Goal: Task Accomplishment & Management: Complete application form

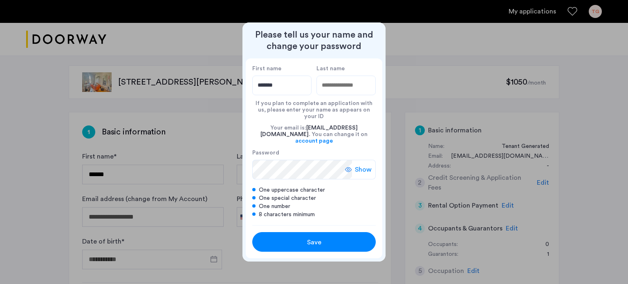
type input "*******"
type input "*****"
click at [363, 166] on span "Show" at bounding box center [363, 170] width 17 height 10
click at [335, 238] on div "Save" at bounding box center [314, 243] width 78 height 10
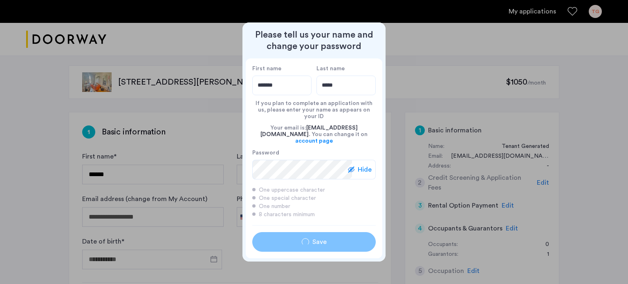
type input "*******"
type input "*****"
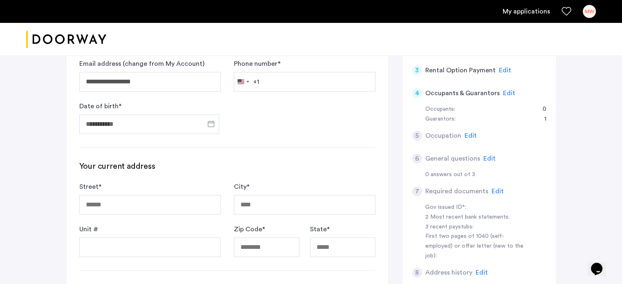
scroll to position [123, 0]
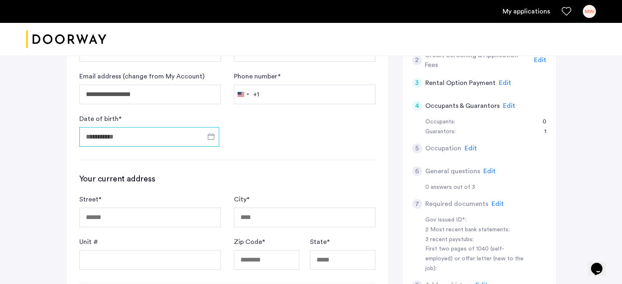
click at [167, 140] on input "Date of birth *" at bounding box center [149, 137] width 140 height 20
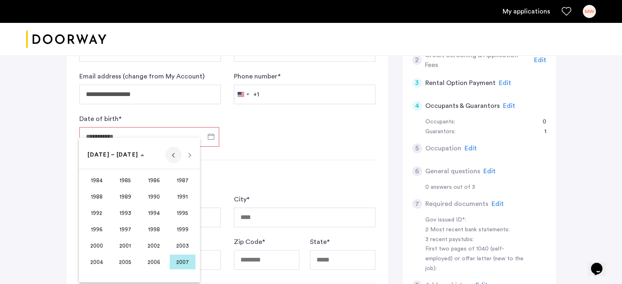
click at [170, 156] on span "Previous 24 years" at bounding box center [173, 155] width 16 height 16
click at [182, 181] on span "1963" at bounding box center [183, 180] width 26 height 15
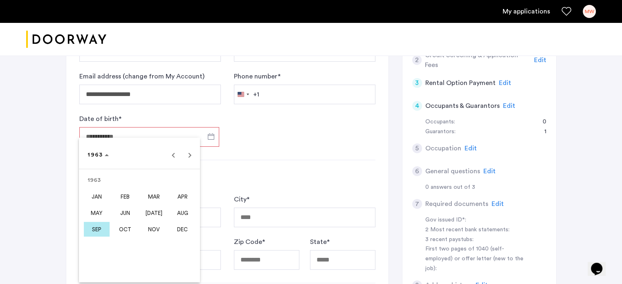
click at [126, 193] on span "FEB" at bounding box center [125, 196] width 26 height 15
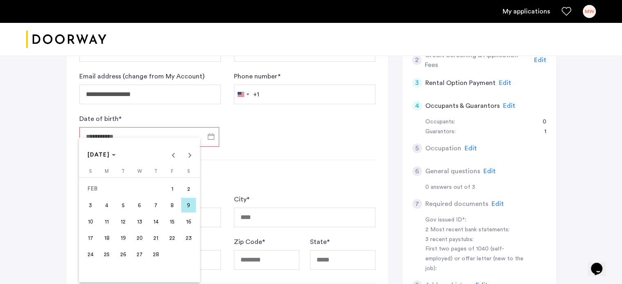
click at [158, 238] on span "21" at bounding box center [155, 238] width 15 height 15
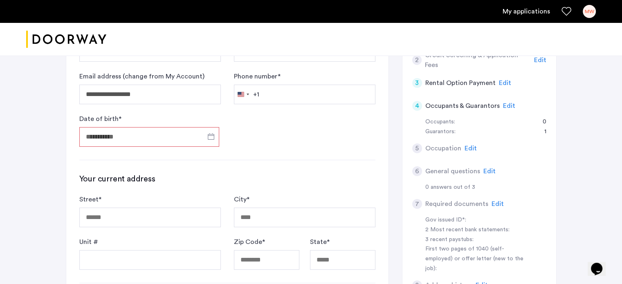
type input "**********"
click at [142, 216] on input "Street *" at bounding box center [149, 218] width 141 height 20
type input "**********"
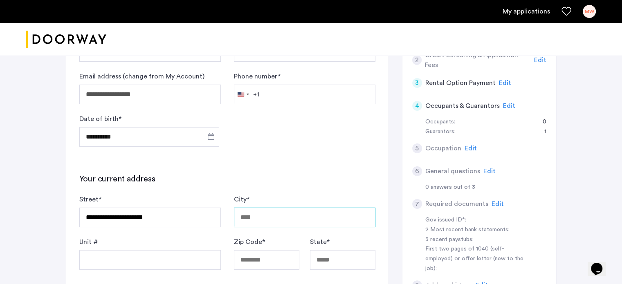
type input "**********"
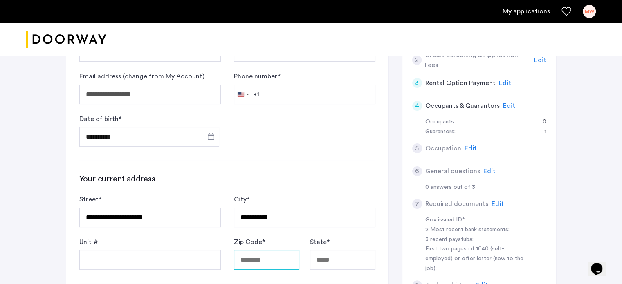
type input "*****"
type input "**"
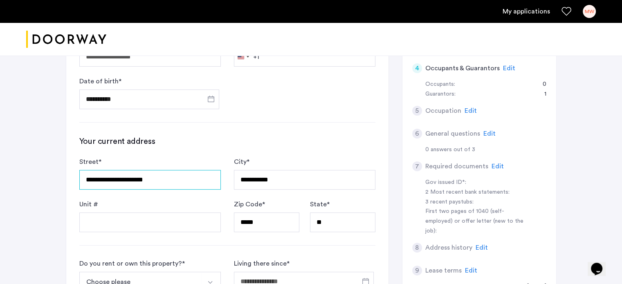
scroll to position [245, 0]
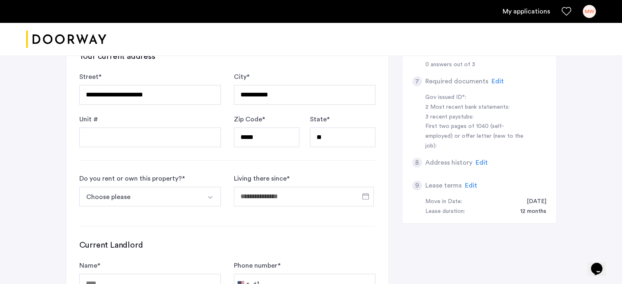
click at [160, 197] on button "Choose please" at bounding box center [140, 197] width 122 height 20
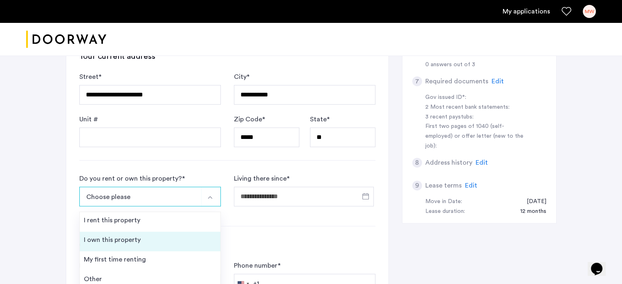
click at [158, 235] on li "I own this property" at bounding box center [150, 242] width 141 height 20
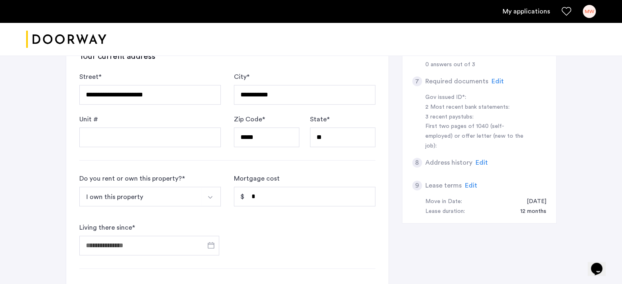
scroll to position [327, 0]
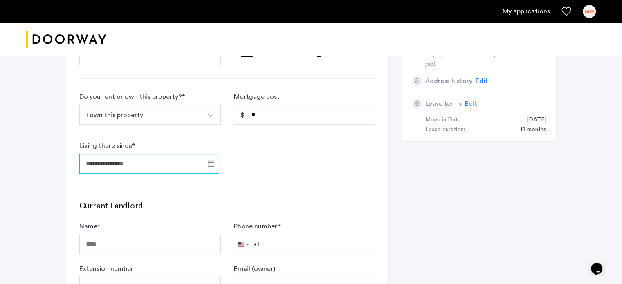
click at [161, 161] on input "Living there since *" at bounding box center [149, 164] width 140 height 20
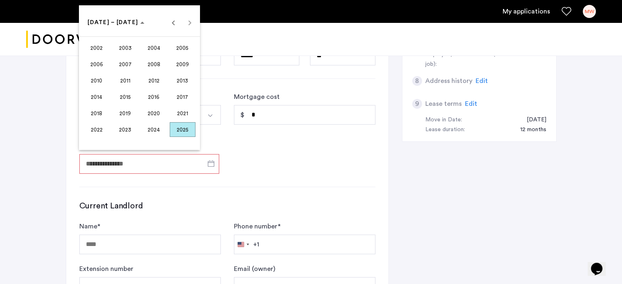
click at [182, 61] on span "2009" at bounding box center [183, 64] width 26 height 15
click at [91, 63] on span "JAN" at bounding box center [97, 64] width 26 height 15
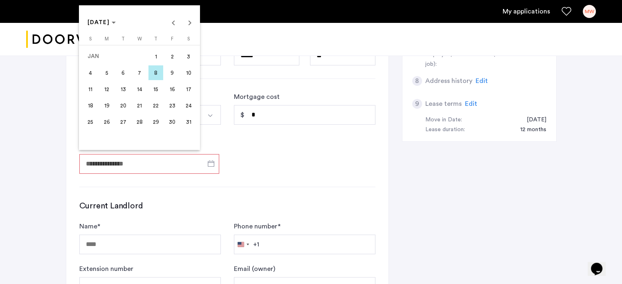
click at [171, 71] on span "9" at bounding box center [172, 72] width 15 height 15
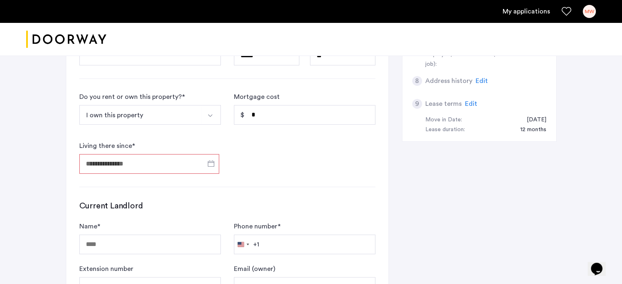
type input "**********"
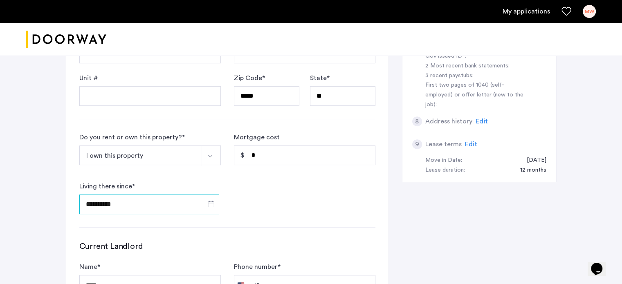
scroll to position [450, 0]
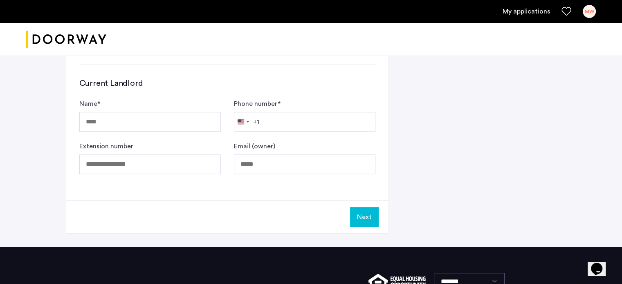
click at [373, 215] on button "Next" at bounding box center [364, 217] width 29 height 20
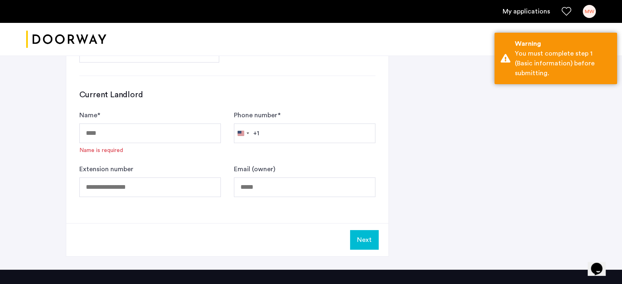
scroll to position [461, 0]
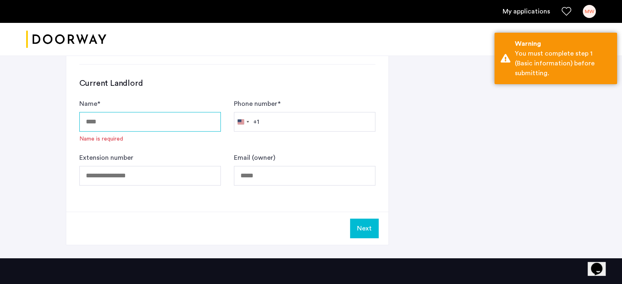
click at [106, 121] on input "Name *" at bounding box center [149, 122] width 141 height 20
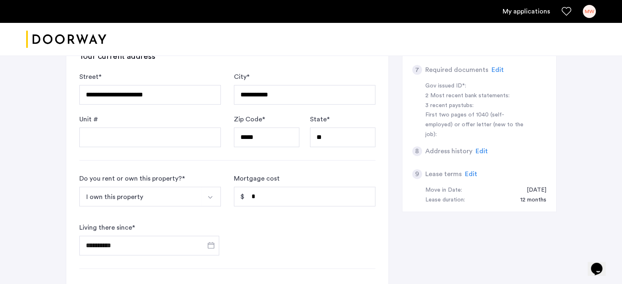
scroll to position [420, 0]
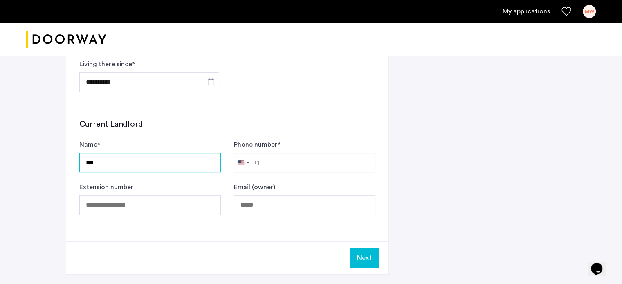
type input "***"
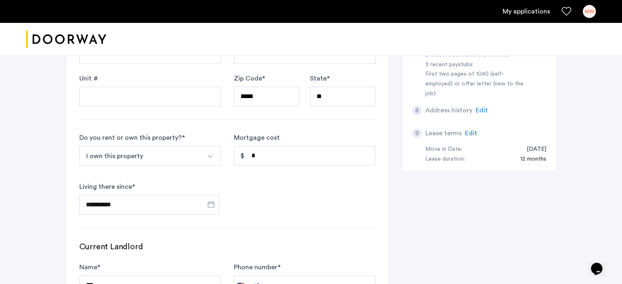
scroll to position [298, 0]
click at [159, 150] on button "I own this property" at bounding box center [140, 156] width 122 height 20
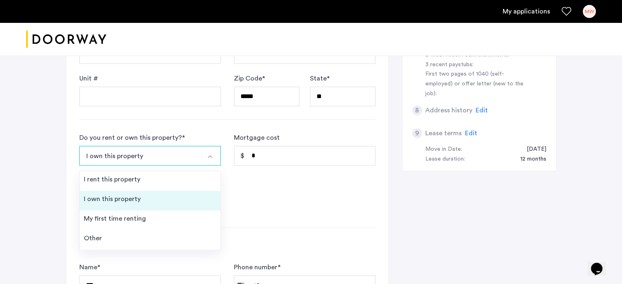
click at [123, 199] on div "I own this property" at bounding box center [112, 199] width 57 height 10
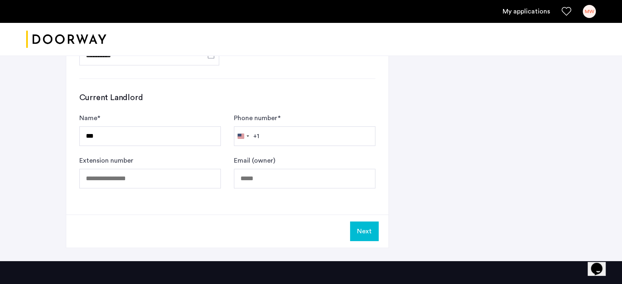
scroll to position [461, 0]
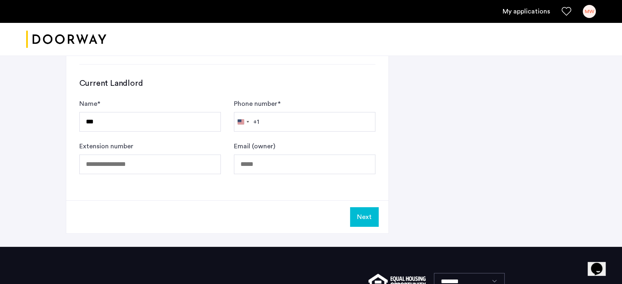
click at [368, 219] on button "Next" at bounding box center [364, 217] width 29 height 20
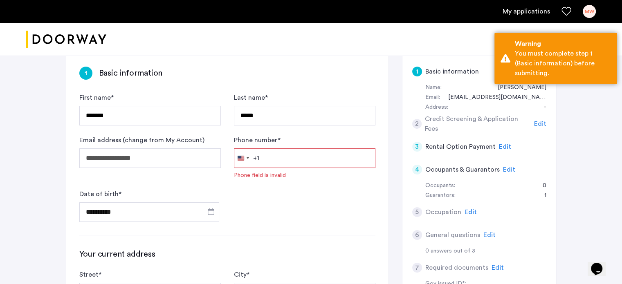
scroll to position [11, 0]
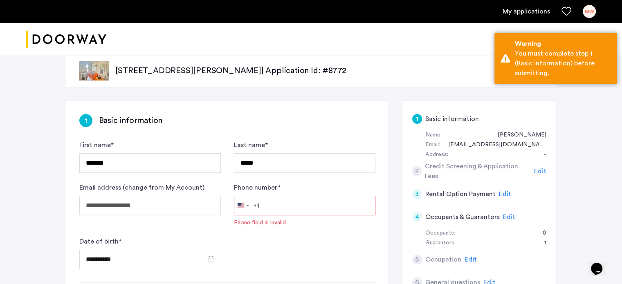
click at [332, 211] on input "Phone number *" at bounding box center [304, 206] width 141 height 20
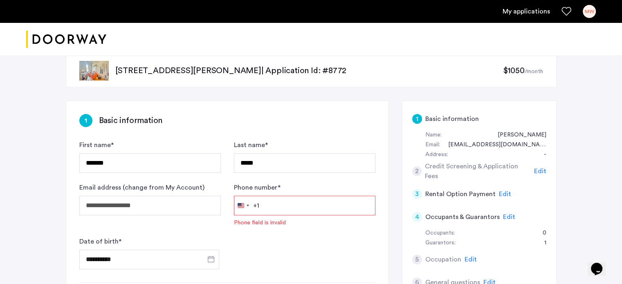
type input "**********"
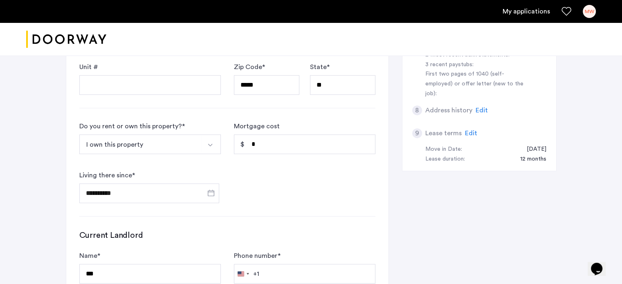
scroll to position [420, 0]
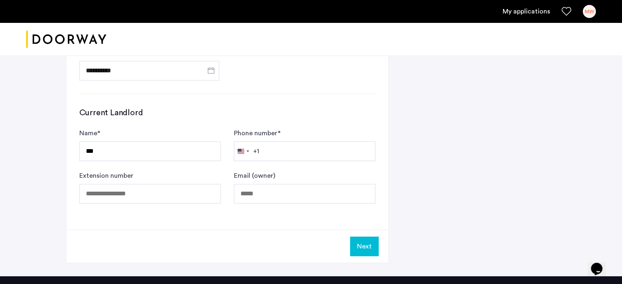
click at [372, 244] on button "Next" at bounding box center [364, 247] width 29 height 20
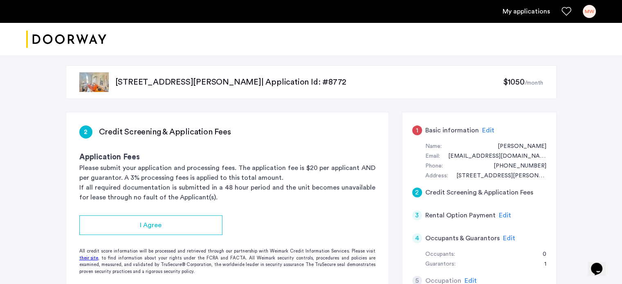
click at [101, 86] on img at bounding box center [93, 82] width 29 height 20
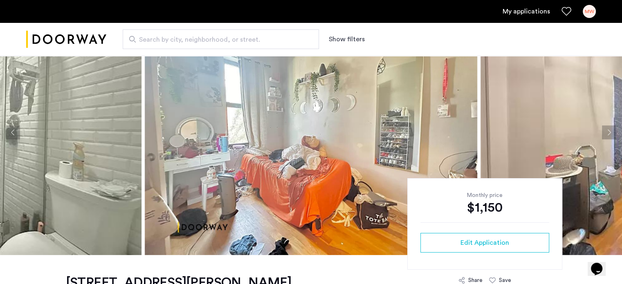
scroll to position [41, 0]
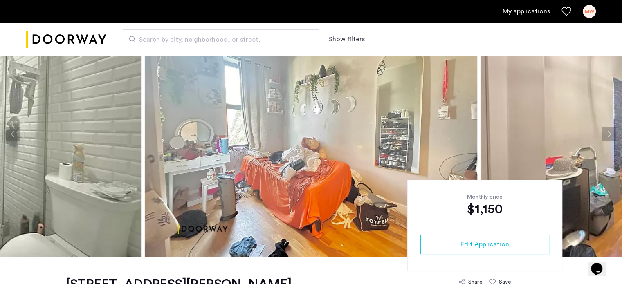
click at [608, 134] on button "Next apartment" at bounding box center [609, 134] width 14 height 14
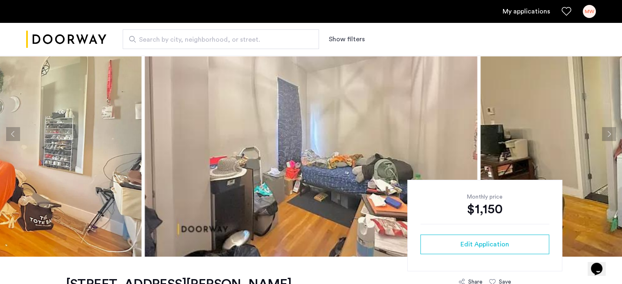
click at [608, 134] on button "Next apartment" at bounding box center [609, 134] width 14 height 14
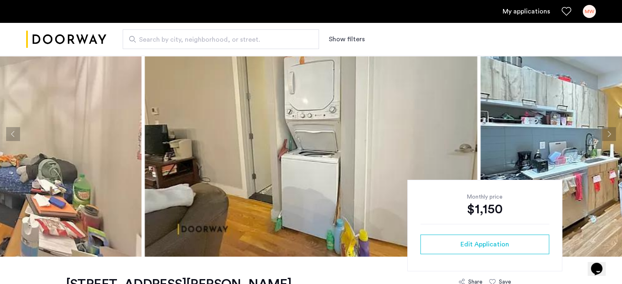
click at [608, 134] on button "Next apartment" at bounding box center [609, 134] width 14 height 14
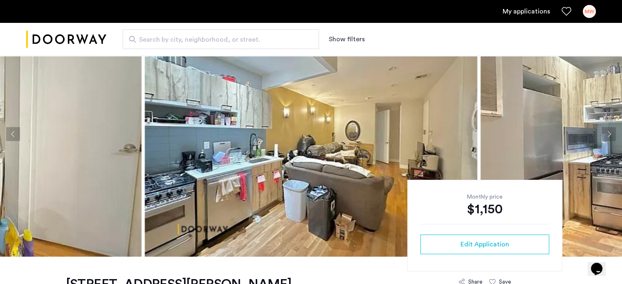
click at [608, 134] on button "Next apartment" at bounding box center [609, 134] width 14 height 14
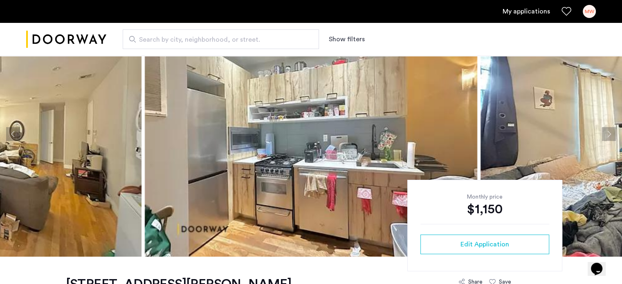
click at [608, 134] on button "Next apartment" at bounding box center [609, 134] width 14 height 14
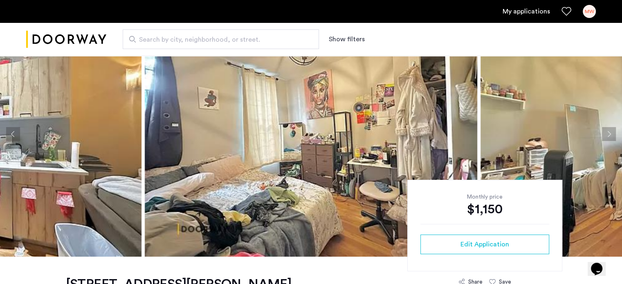
click at [608, 134] on button "Next apartment" at bounding box center [609, 134] width 14 height 14
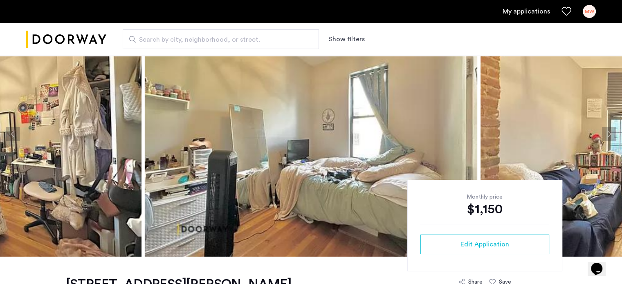
click at [608, 134] on button "Next apartment" at bounding box center [609, 134] width 14 height 14
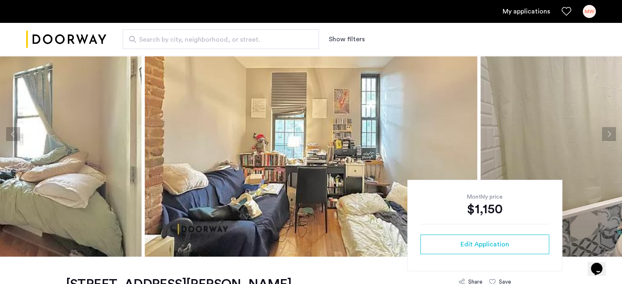
click at [608, 134] on button "Next apartment" at bounding box center [609, 134] width 14 height 14
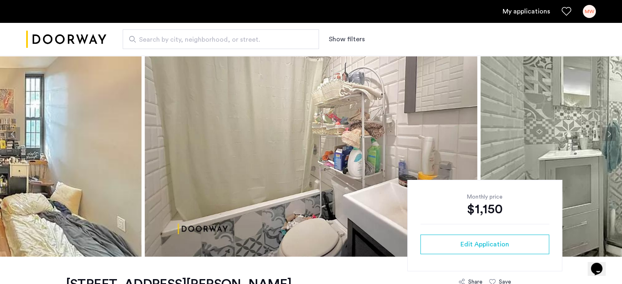
click at [608, 134] on button "Next apartment" at bounding box center [609, 134] width 14 height 14
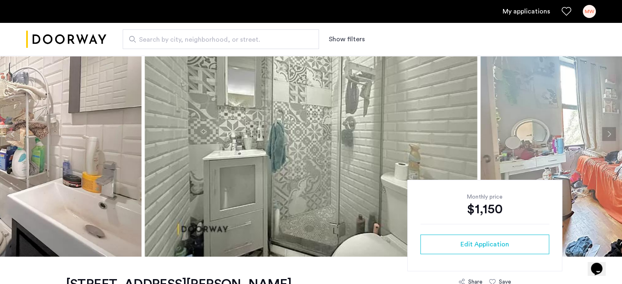
click at [608, 134] on button "Next apartment" at bounding box center [609, 134] width 14 height 14
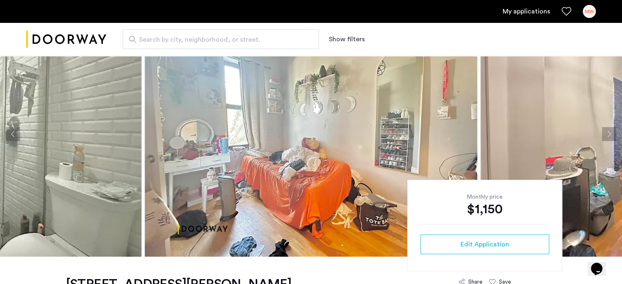
click at [608, 134] on button "Next apartment" at bounding box center [609, 134] width 14 height 14
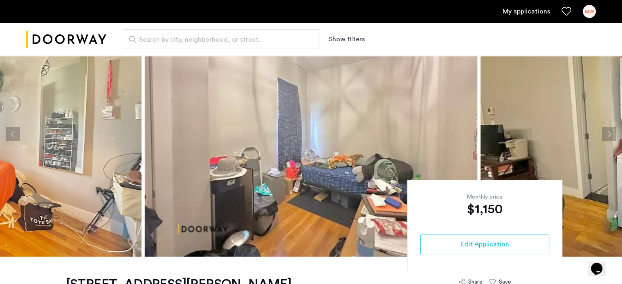
click at [608, 134] on button "Next apartment" at bounding box center [609, 134] width 14 height 14
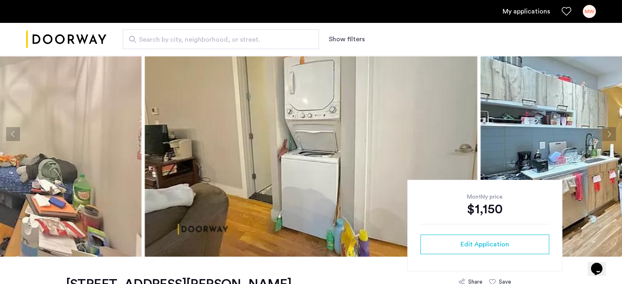
click at [608, 134] on button "Next apartment" at bounding box center [609, 134] width 14 height 14
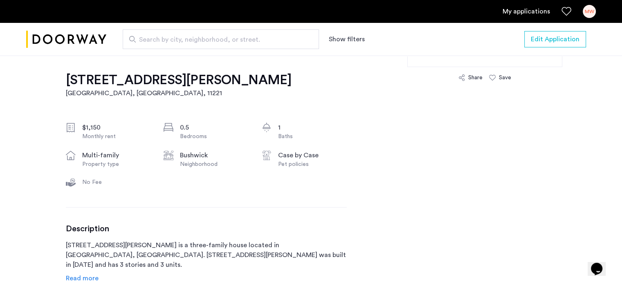
scroll to position [327, 0]
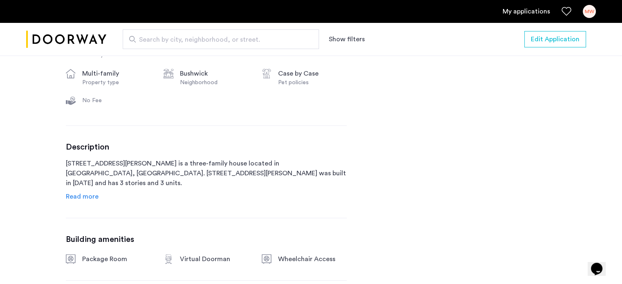
click at [85, 198] on span "Read more" at bounding box center [82, 196] width 33 height 7
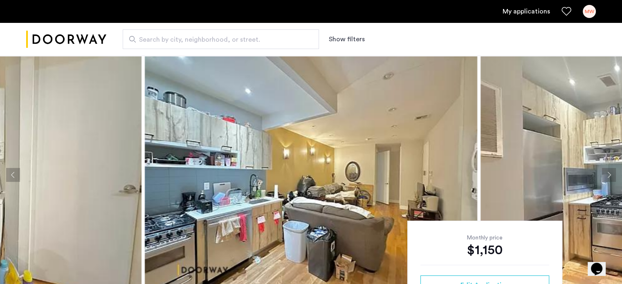
scroll to position [164, 0]
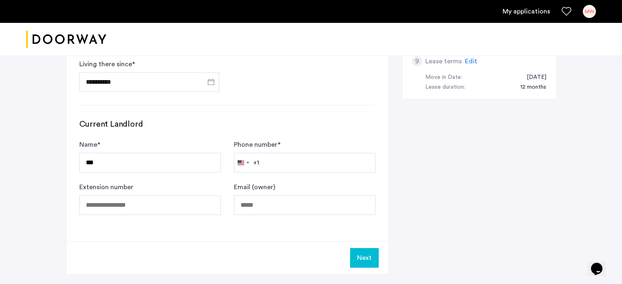
scroll to position [491, 0]
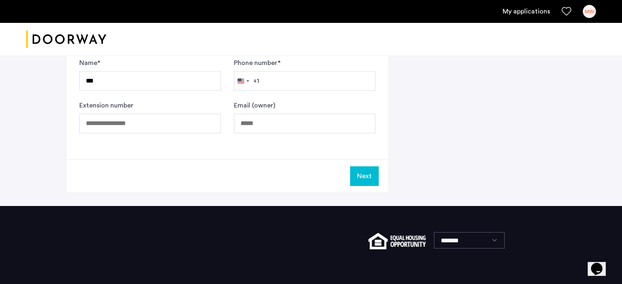
click at [368, 171] on button "Next" at bounding box center [364, 176] width 29 height 20
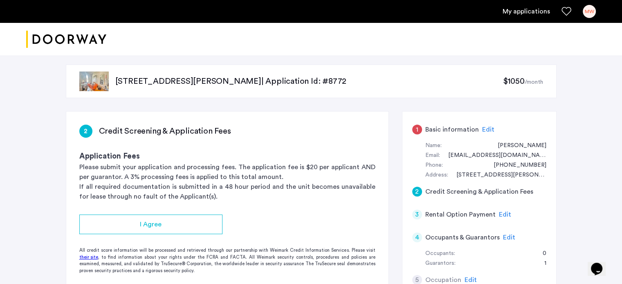
scroll to position [0, 0]
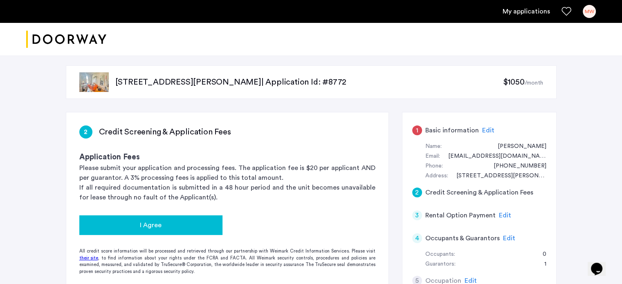
click at [182, 226] on div "I Agree" at bounding box center [151, 225] width 130 height 10
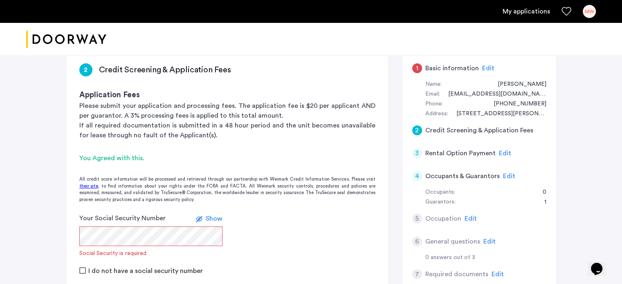
scroll to position [123, 0]
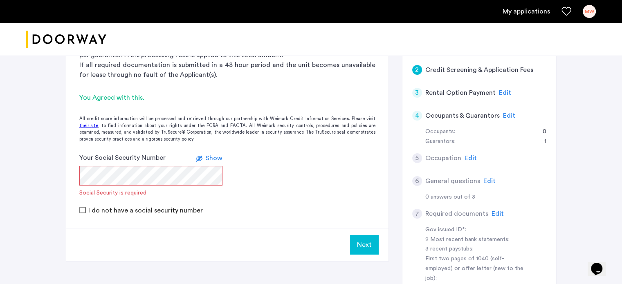
click at [361, 242] on button "Next" at bounding box center [364, 245] width 29 height 20
click at [306, 179] on form "Your Social Security Number Show Social Security is required I do not have a so…" at bounding box center [227, 184] width 322 height 62
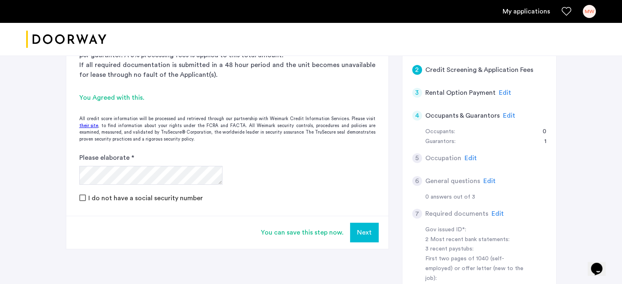
click at [363, 230] on button "Next" at bounding box center [364, 233] width 29 height 20
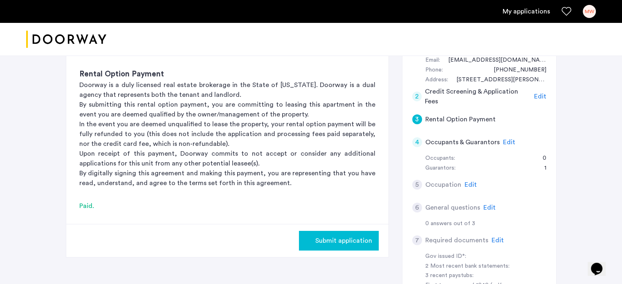
scroll to position [164, 0]
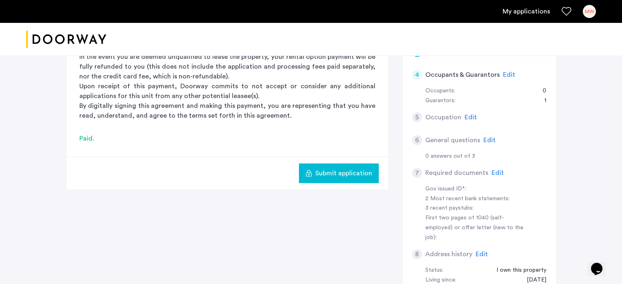
click at [330, 178] on button "Submit application" at bounding box center [339, 174] width 80 height 20
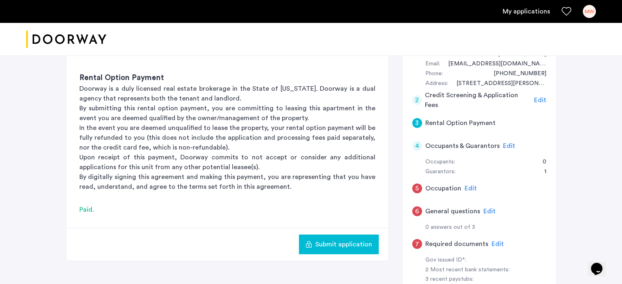
scroll to position [82, 0]
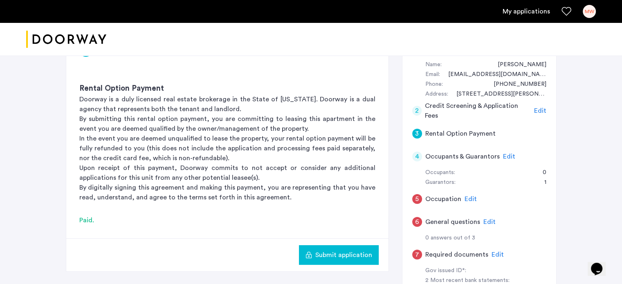
click at [506, 155] on span "Edit" at bounding box center [509, 156] width 12 height 7
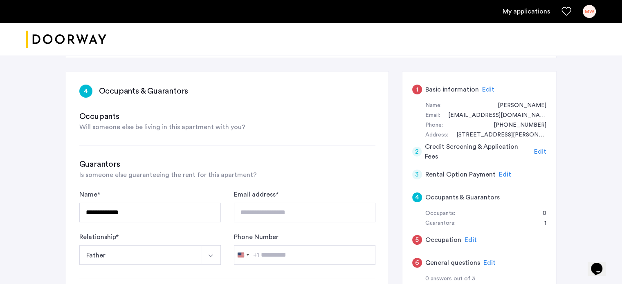
scroll to position [164, 0]
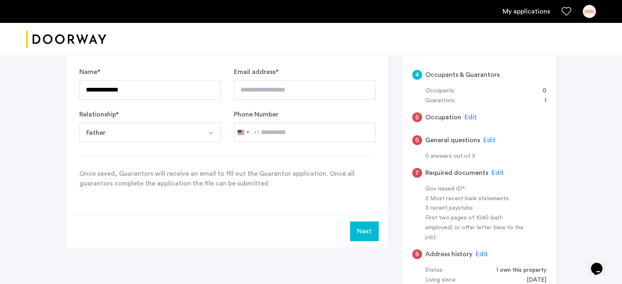
click at [366, 233] on button "Next" at bounding box center [364, 232] width 29 height 20
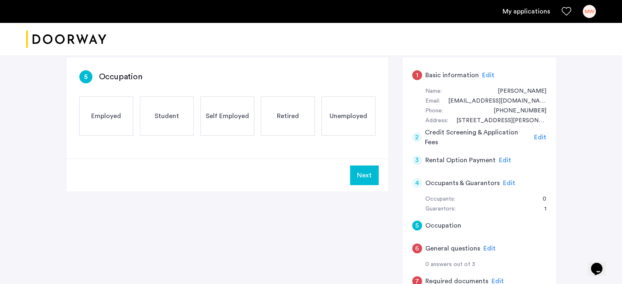
scroll to position [82, 0]
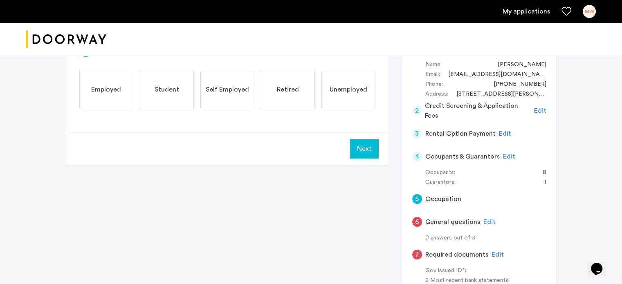
click at [543, 111] on span "Edit" at bounding box center [540, 111] width 12 height 7
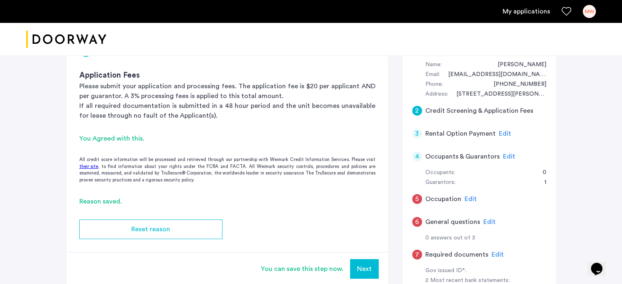
click at [361, 271] on button "Next" at bounding box center [364, 269] width 29 height 20
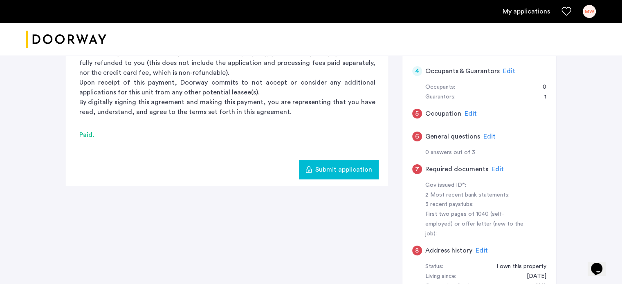
scroll to position [123, 0]
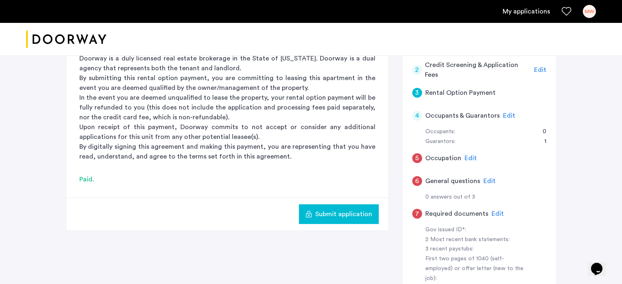
click at [473, 160] on span "Edit" at bounding box center [470, 158] width 12 height 7
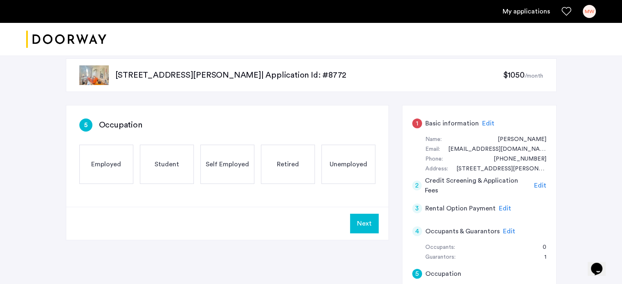
scroll to position [0, 0]
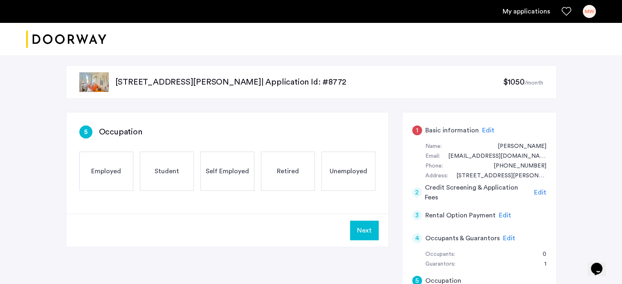
click at [224, 167] on span "Self Employed" at bounding box center [227, 171] width 43 height 10
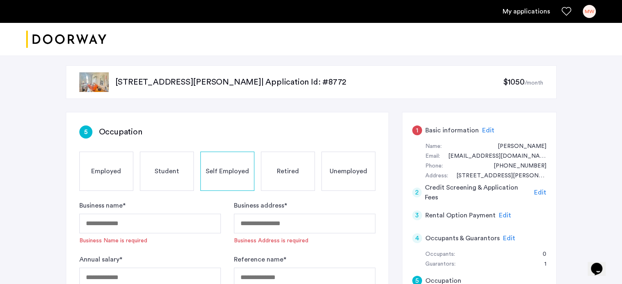
scroll to position [123, 0]
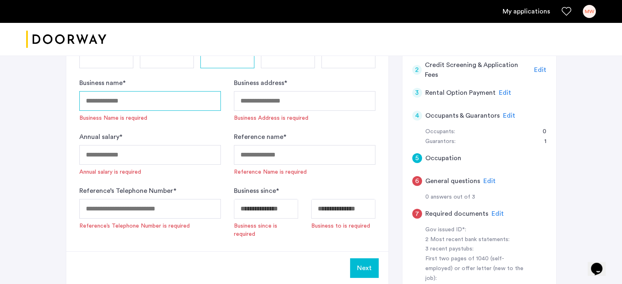
click at [140, 100] on input "Business name *" at bounding box center [149, 101] width 141 height 20
type input "**********"
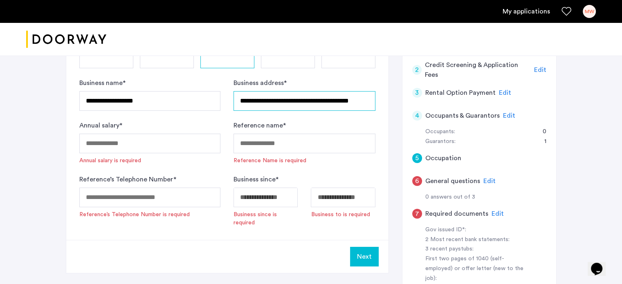
scroll to position [0, 13]
type input "**********"
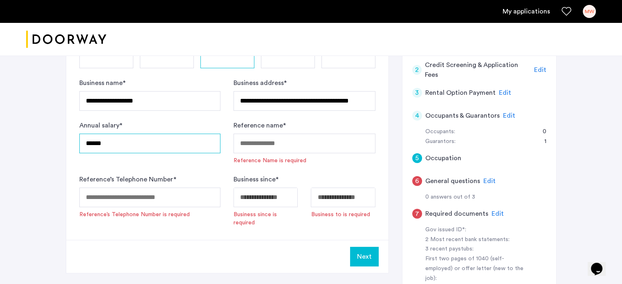
type input "******"
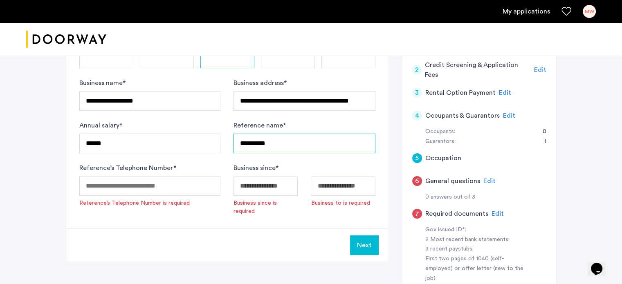
type input "**********"
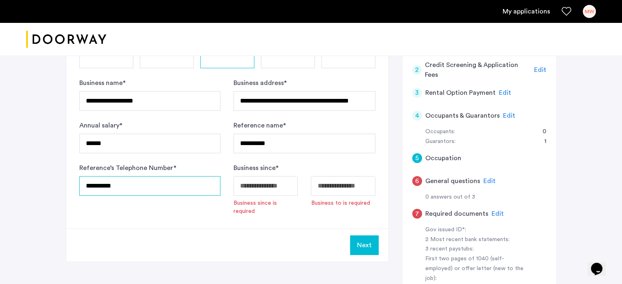
type input "**********"
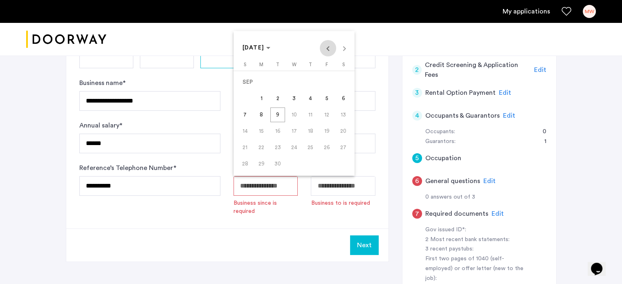
click at [327, 50] on span "Previous month" at bounding box center [328, 48] width 16 height 16
click at [260, 45] on span "[DATE]" at bounding box center [253, 48] width 22 height 6
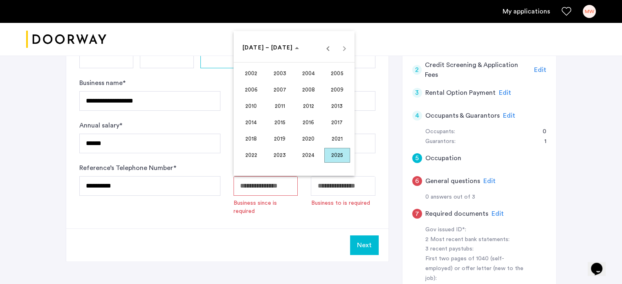
click at [251, 89] on span "2006" at bounding box center [251, 90] width 26 height 15
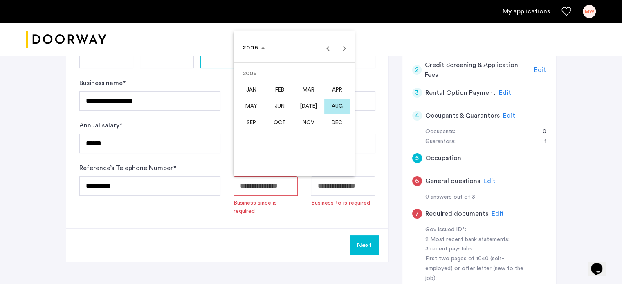
click at [338, 104] on span "AUG" at bounding box center [337, 106] width 26 height 15
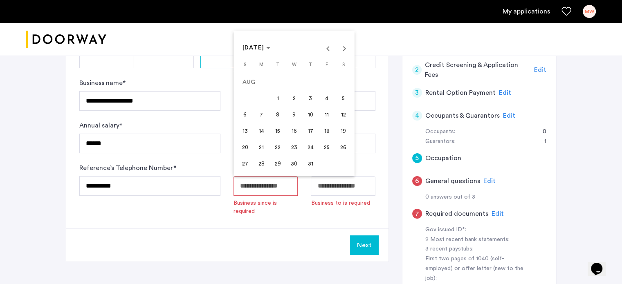
click at [247, 118] on span "6" at bounding box center [245, 115] width 15 height 15
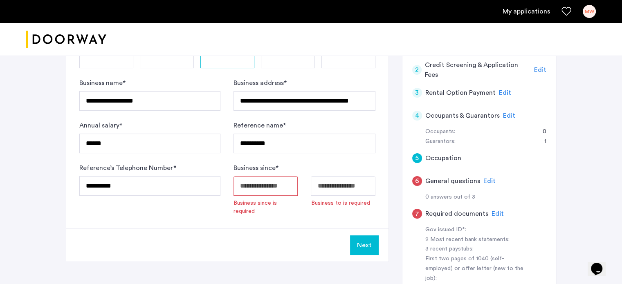
type input "**********"
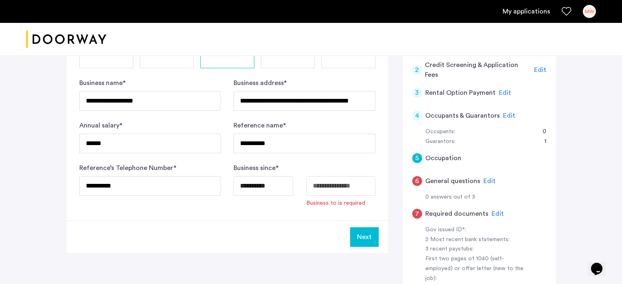
click at [328, 161] on body "**********" at bounding box center [311, 19] width 622 height 284
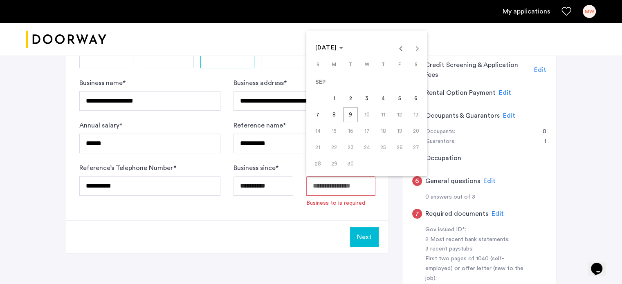
click at [348, 115] on span "9" at bounding box center [350, 115] width 15 height 15
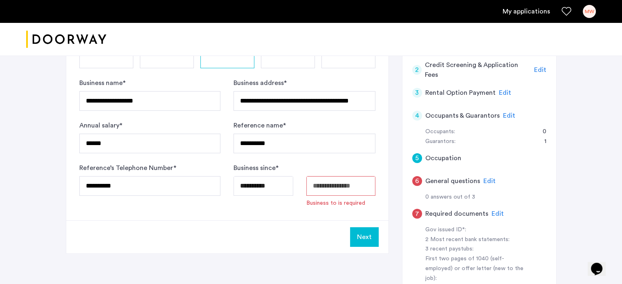
type input "**********"
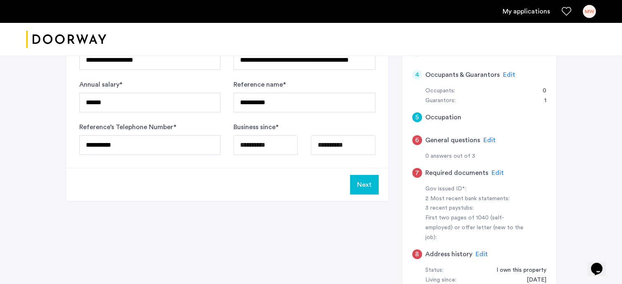
scroll to position [204, 0]
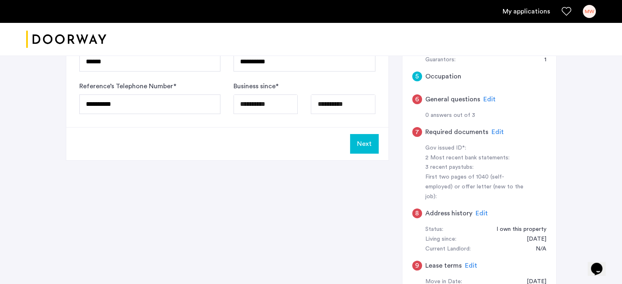
click at [368, 149] on button "Next" at bounding box center [364, 144] width 29 height 20
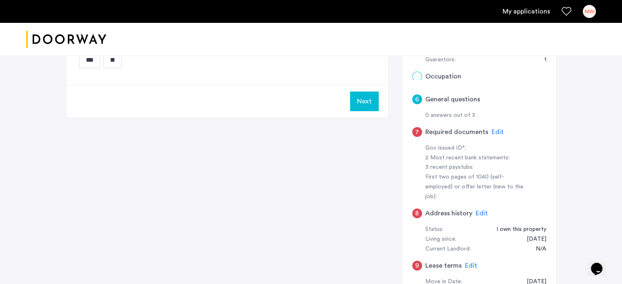
scroll to position [0, 0]
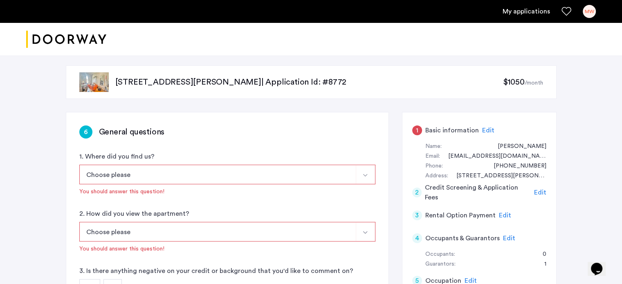
click at [209, 171] on button "Choose please" at bounding box center [217, 175] width 277 height 20
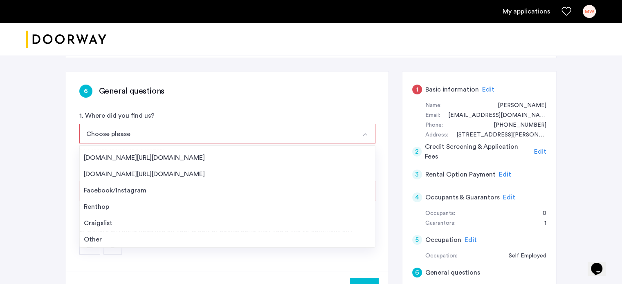
scroll to position [82, 0]
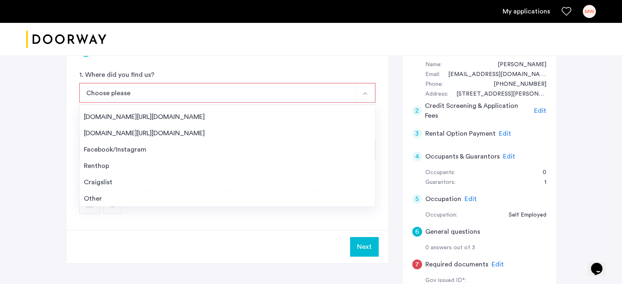
click at [87, 201] on div "Other" at bounding box center [227, 199] width 287 height 10
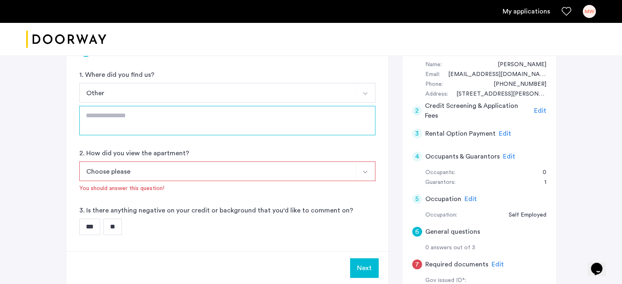
click at [128, 123] on textarea at bounding box center [227, 120] width 296 height 29
type textarea "*"
type textarea "***"
click at [175, 175] on button "Choose please" at bounding box center [217, 171] width 277 height 20
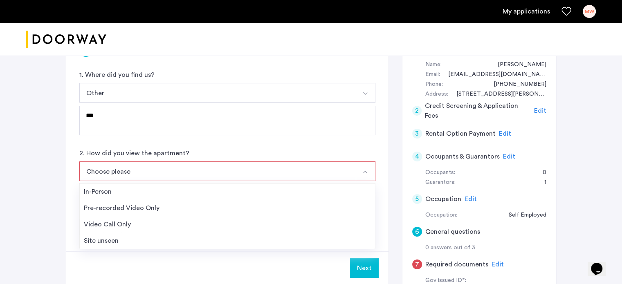
click at [166, 240] on div "Site unseen" at bounding box center [227, 241] width 287 height 10
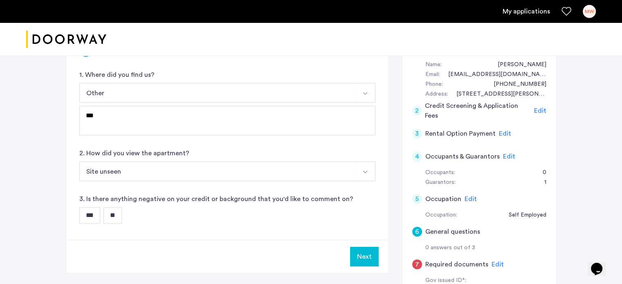
click at [116, 220] on input "**" at bounding box center [112, 215] width 18 height 16
click at [364, 260] on button "Next" at bounding box center [364, 257] width 29 height 20
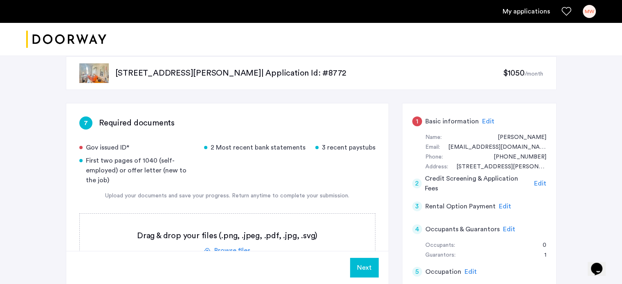
scroll to position [0, 0]
